Goal: Transaction & Acquisition: Purchase product/service

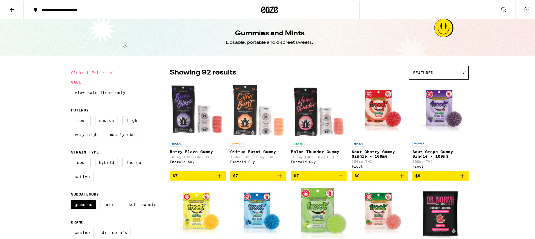
click at [500, 9] on icon at bounding box center [503, 8] width 7 height 7
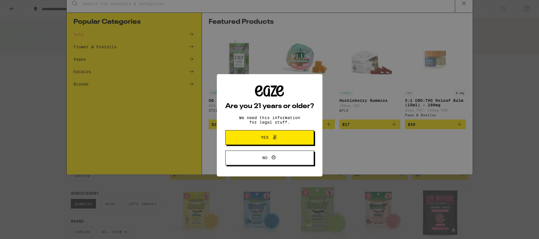
click at [264, 134] on span "Yes" at bounding box center [265, 132] width 8 height 4
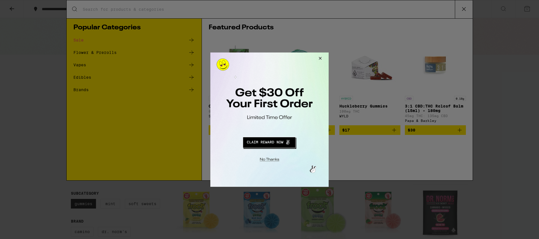
click at [270, 158] on button "Close Modal" at bounding box center [268, 158] width 115 height 9
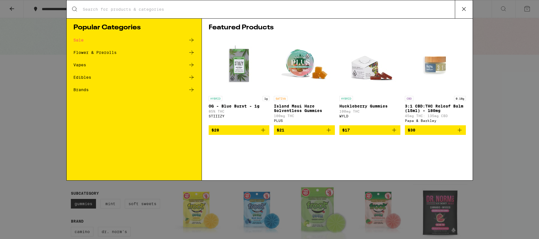
click at [464, 8] on icon at bounding box center [463, 9] width 8 height 8
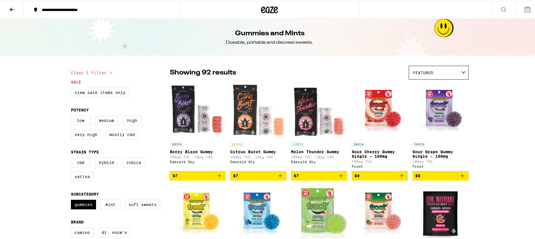
click at [524, 8] on icon at bounding box center [527, 8] width 7 height 7
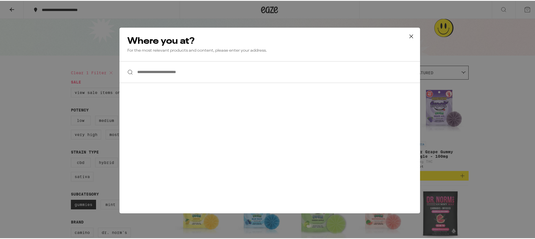
click at [408, 35] on icon at bounding box center [411, 35] width 8 height 8
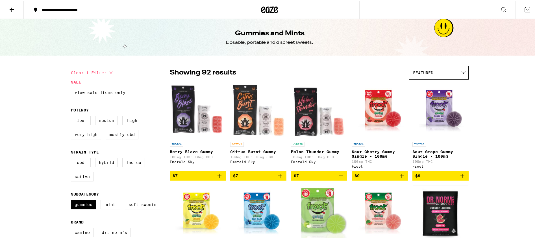
click at [12, 8] on icon at bounding box center [11, 8] width 7 height 7
